Goal: Transaction & Acquisition: Purchase product/service

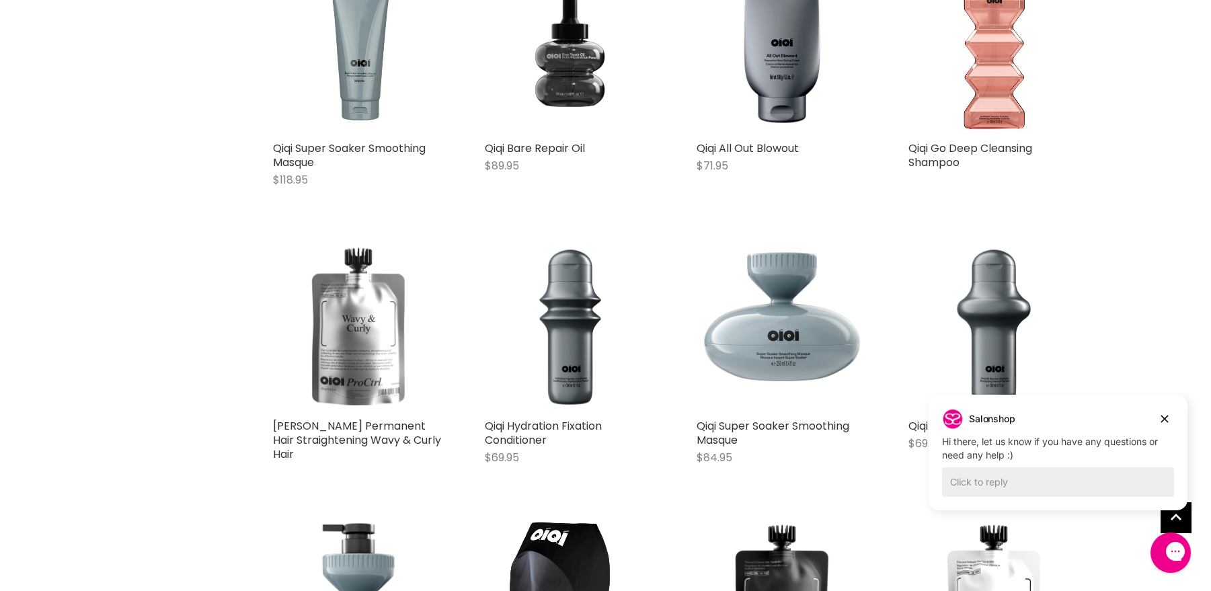
click at [363, 357] on img "Main content" at bounding box center [358, 326] width 171 height 171
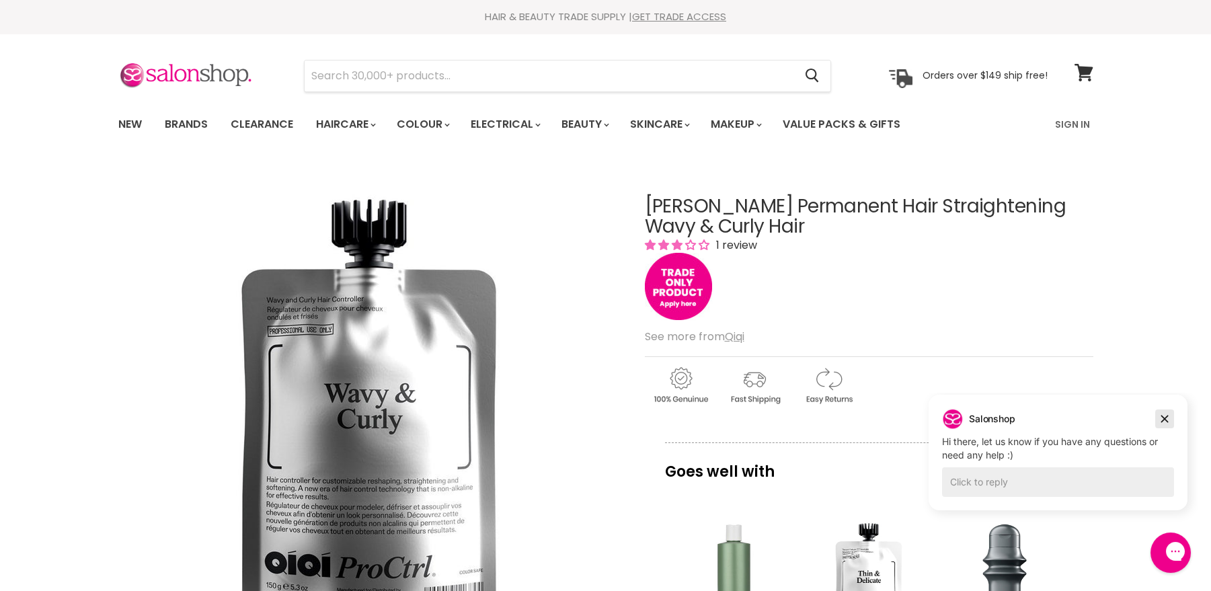
click at [1164, 416] on icon "Dismiss campaign" at bounding box center [1164, 419] width 13 height 16
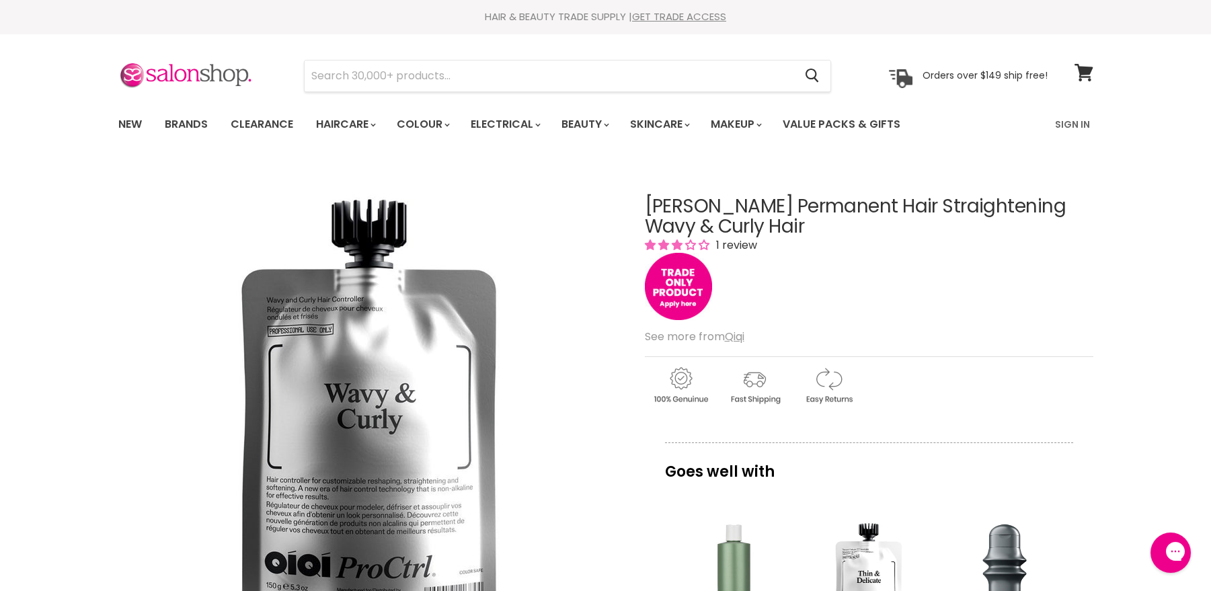
click at [730, 240] on span "1 review" at bounding box center [734, 244] width 45 height 15
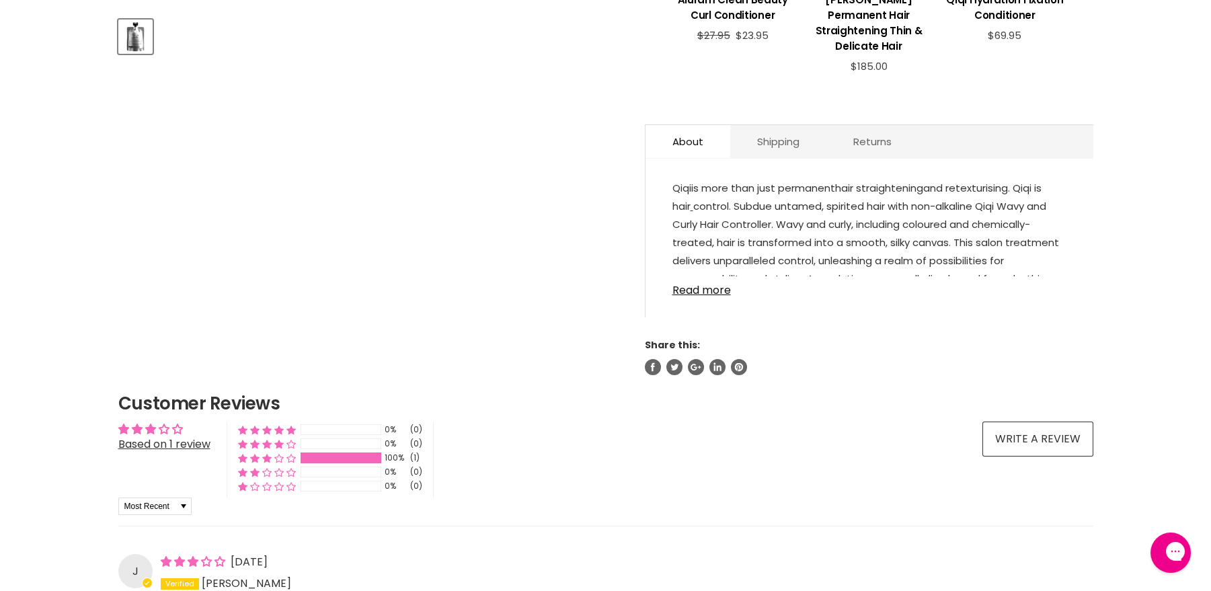
scroll to position [534, 0]
